Goal: Navigation & Orientation: Understand site structure

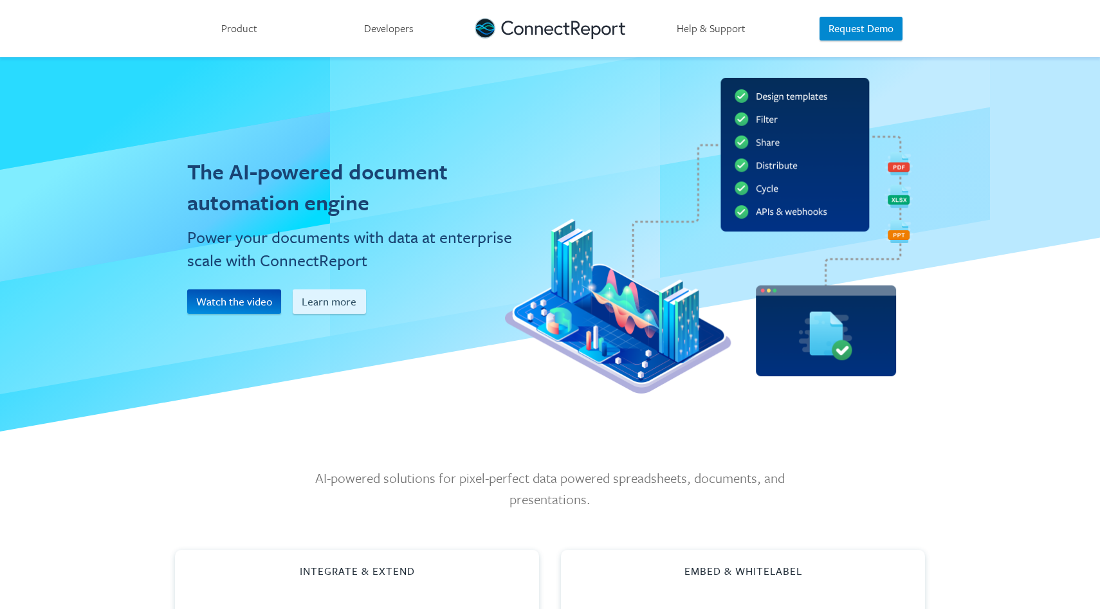
click at [480, 171] on h1 "The AI-powered document automation engine" at bounding box center [357, 187] width 340 height 62
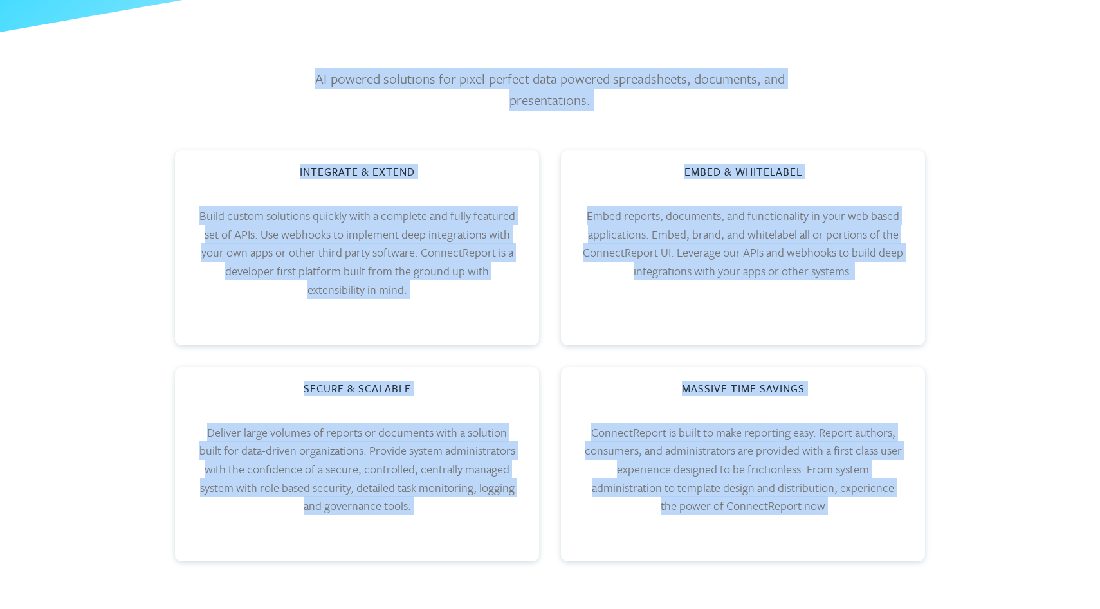
scroll to position [952, 0]
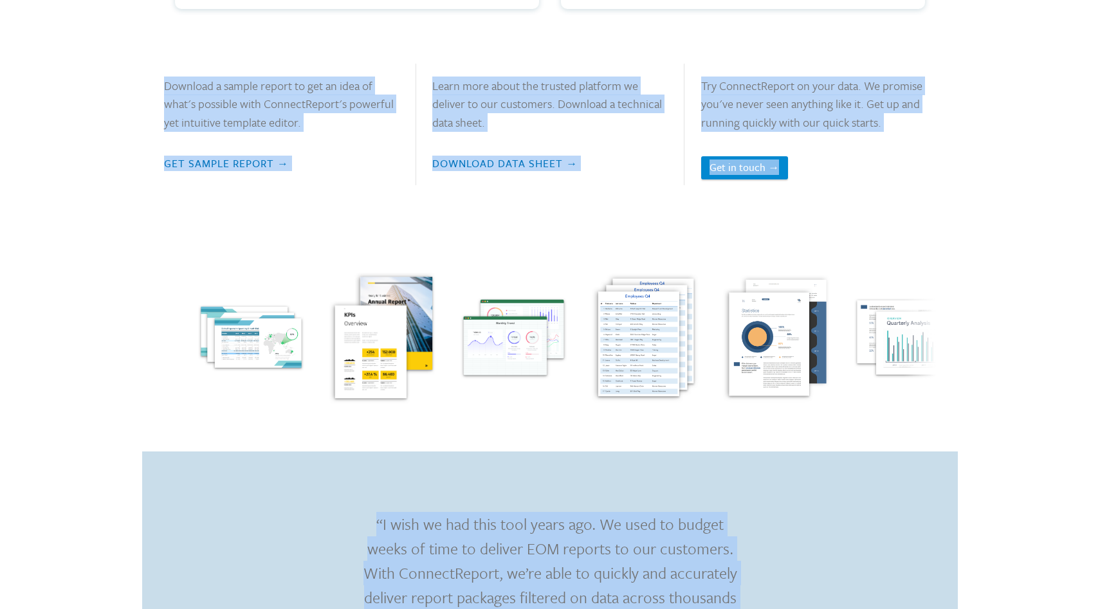
copy body "Product Developers Help & Support Request Demo Menu Product Developers Help & S…"
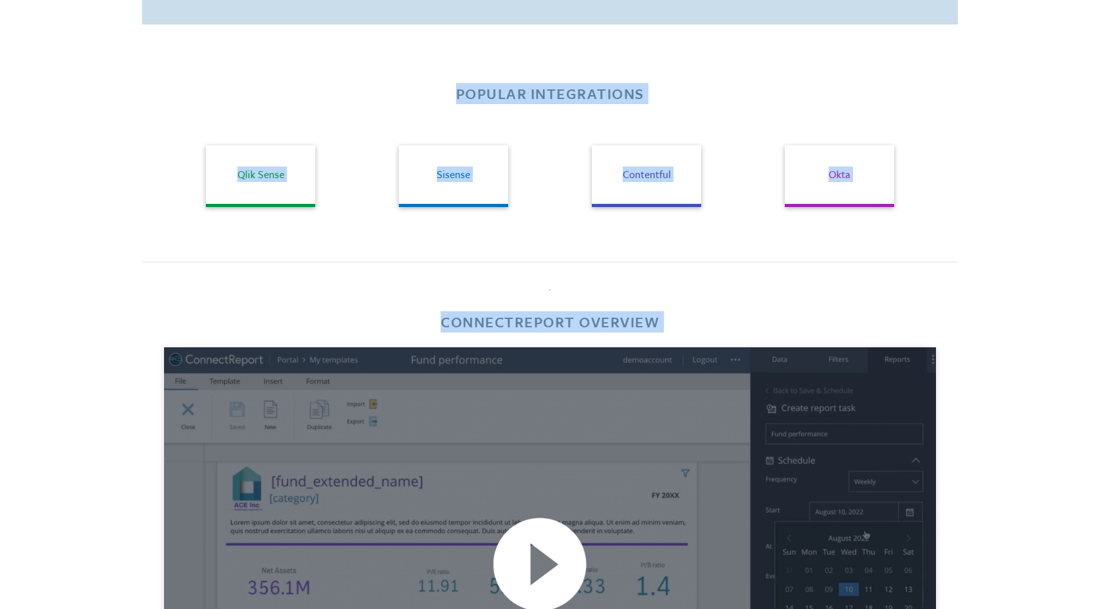
scroll to position [2016, 0]
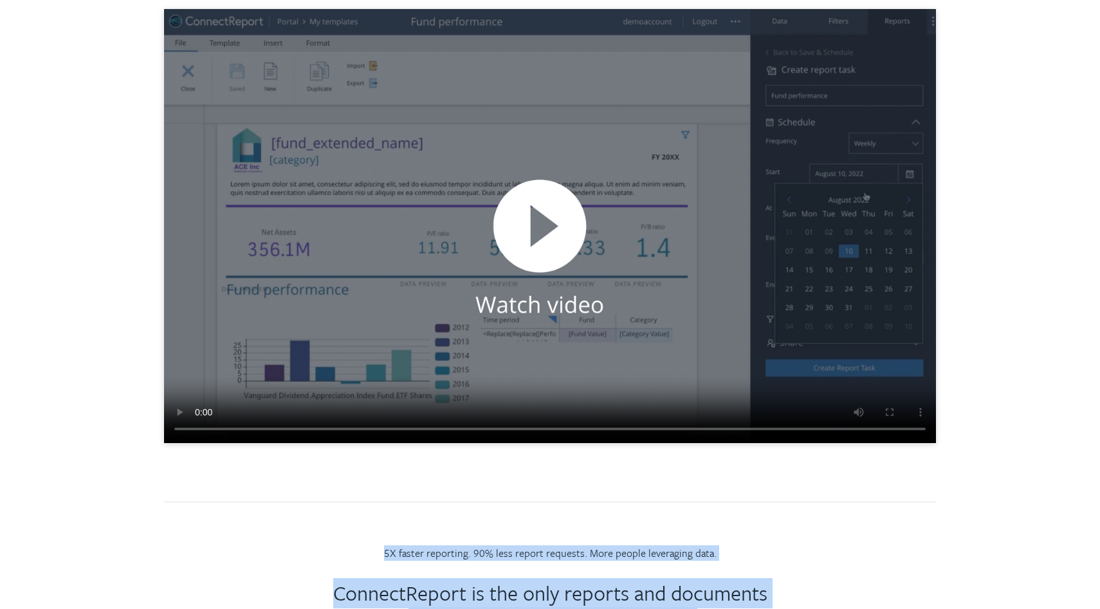
copy body "Product Developers Help & Support Request Demo Menu Product Developers Help & S…"
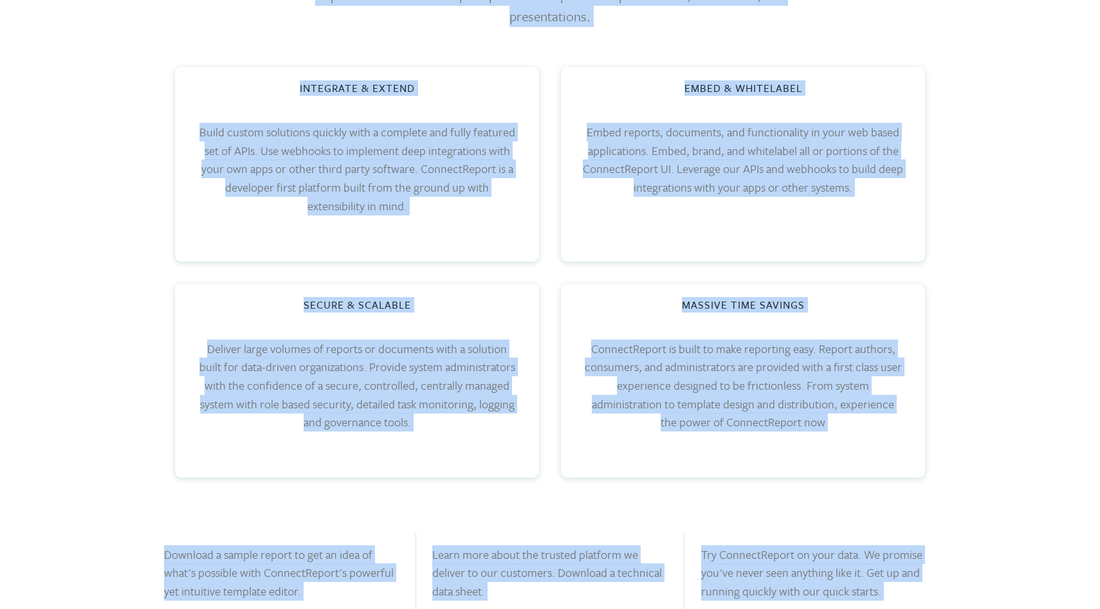
scroll to position [0, 0]
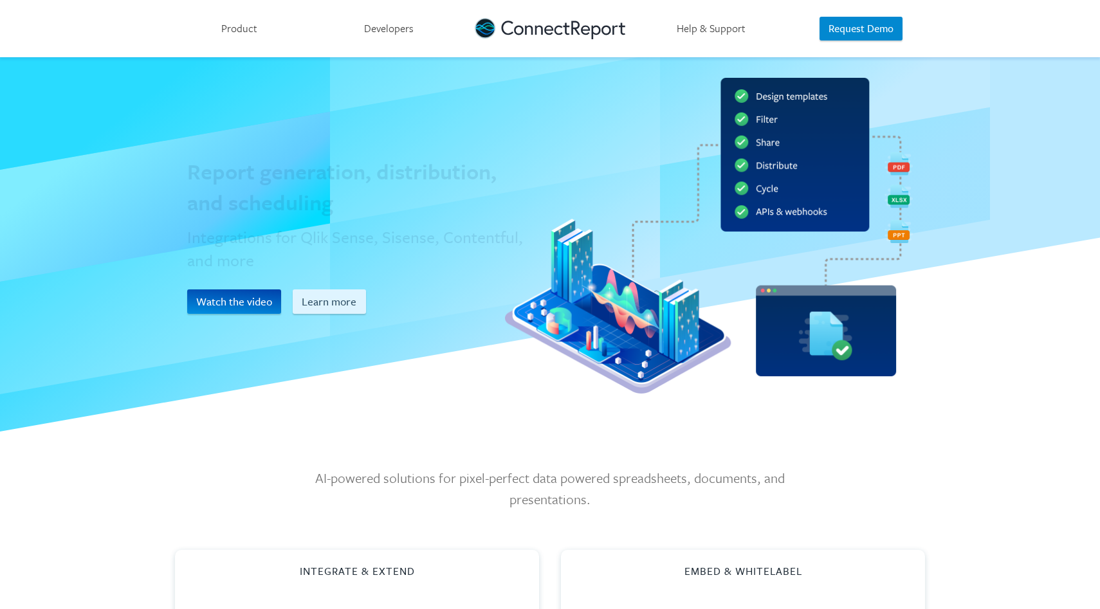
click at [475, 113] on div "Report generation, distribution, and scheduling Integrations for Qlik Sense, Si…" at bounding box center [357, 245] width 363 height 352
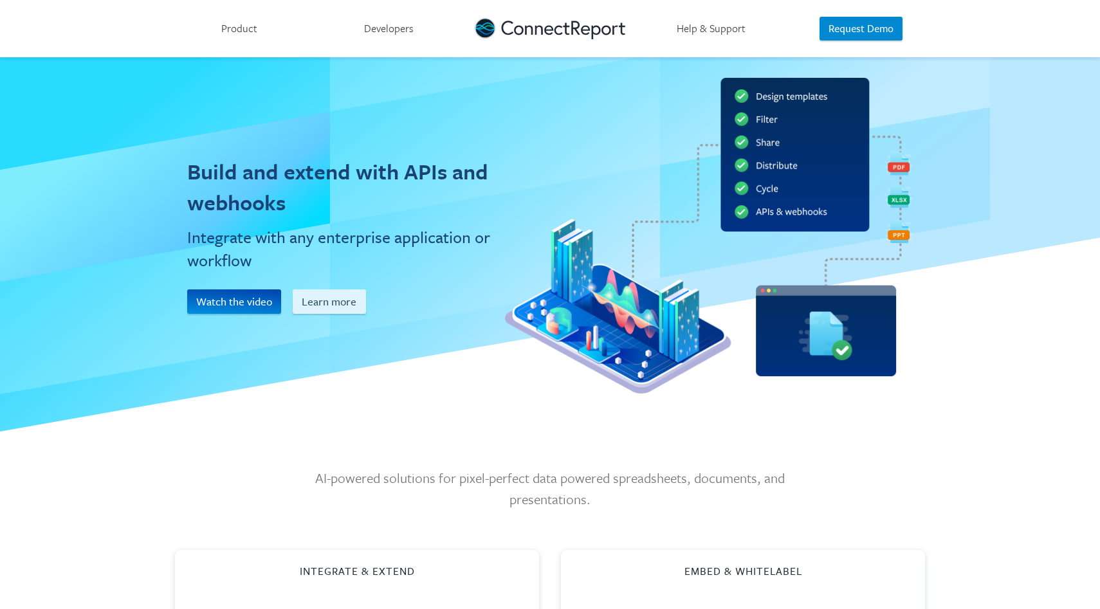
click at [361, 109] on div "Build and extend with APIs and webhooks Integrate with any enterprise applicati…" at bounding box center [357, 245] width 363 height 352
click at [229, 26] on link "Product" at bounding box center [239, 28] width 150 height 57
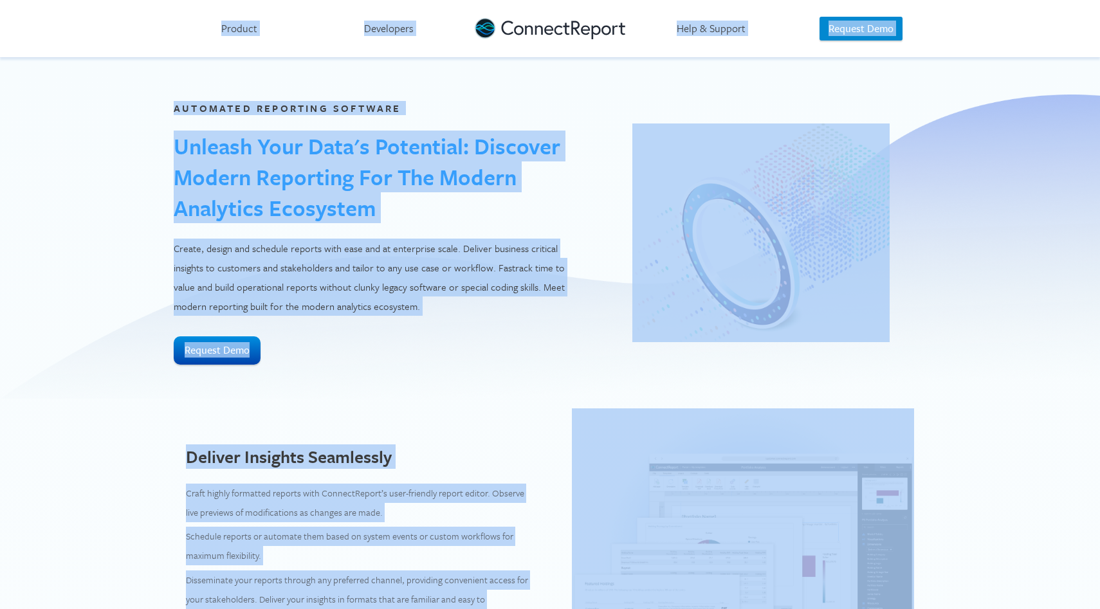
click at [403, 33] on link "Developers" at bounding box center [389, 28] width 150 height 57
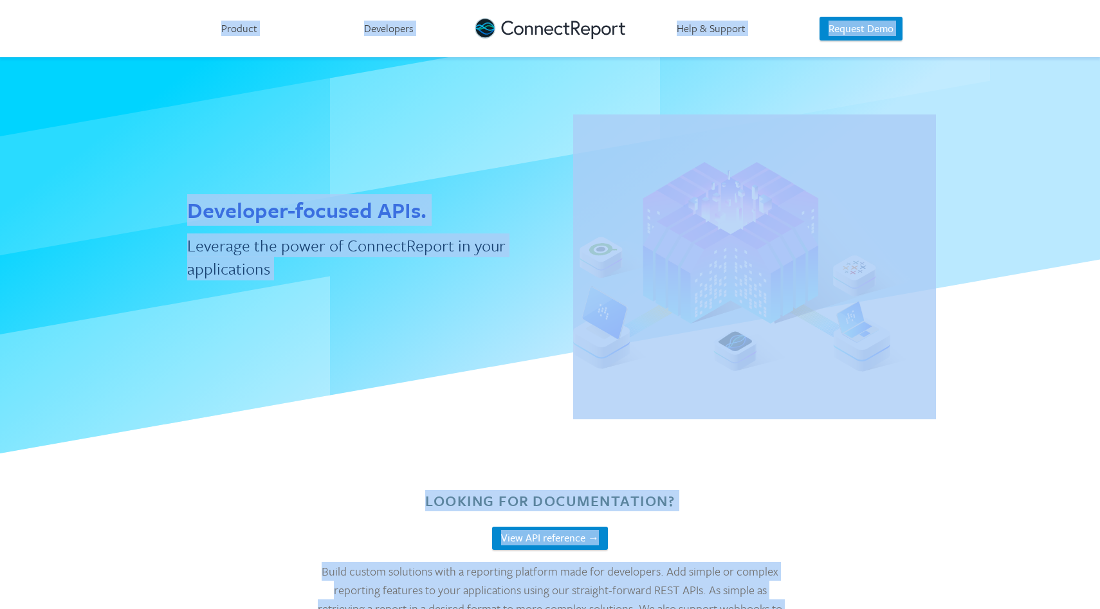
click at [571, 38] on link at bounding box center [550, 28] width 150 height 57
